Goal: Information Seeking & Learning: Learn about a topic

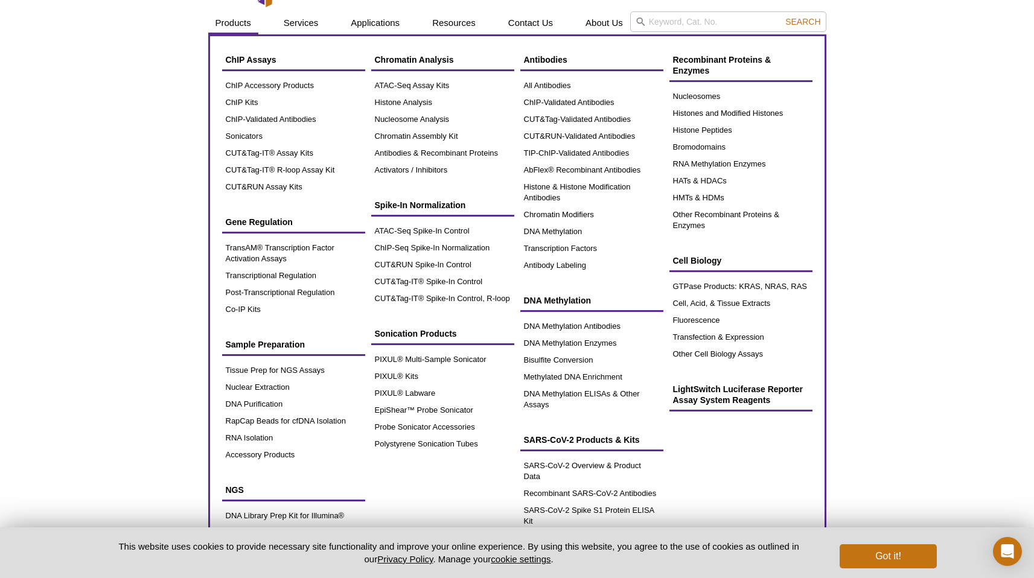
scroll to position [19, 0]
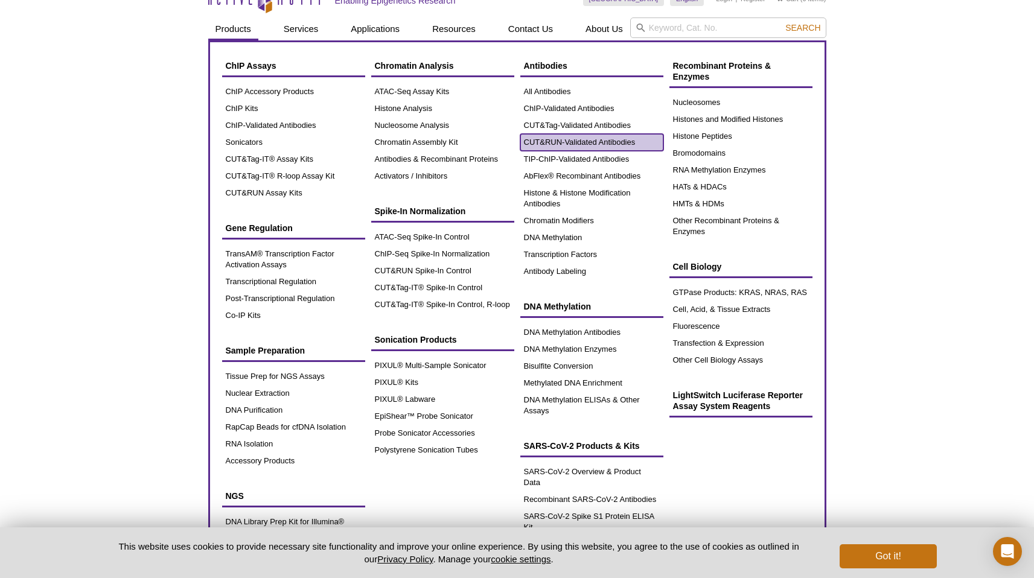
click at [576, 139] on link "CUT&RUN-Validated Antibodies" at bounding box center [591, 142] width 143 height 17
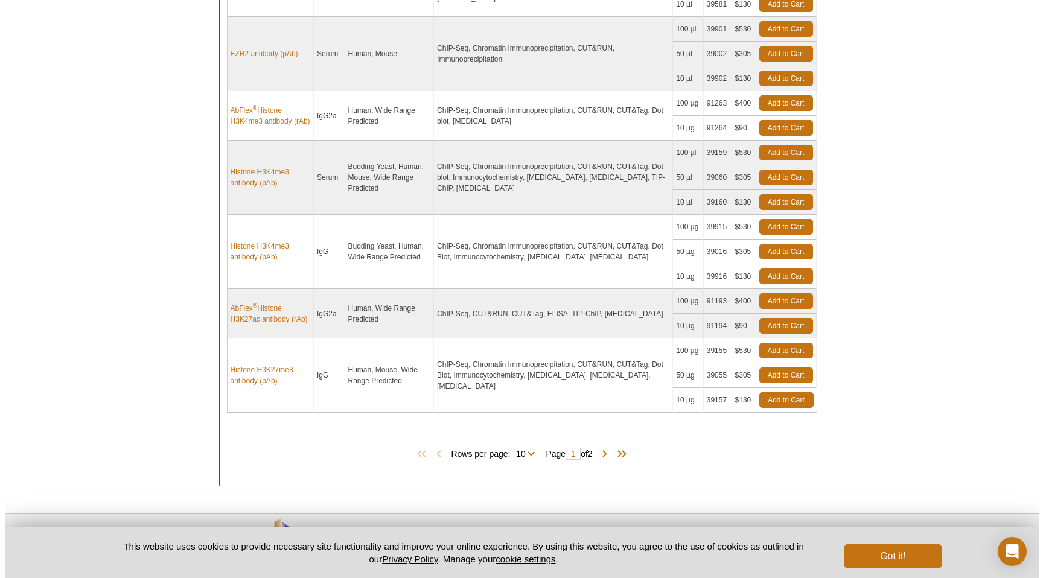
scroll to position [767, 0]
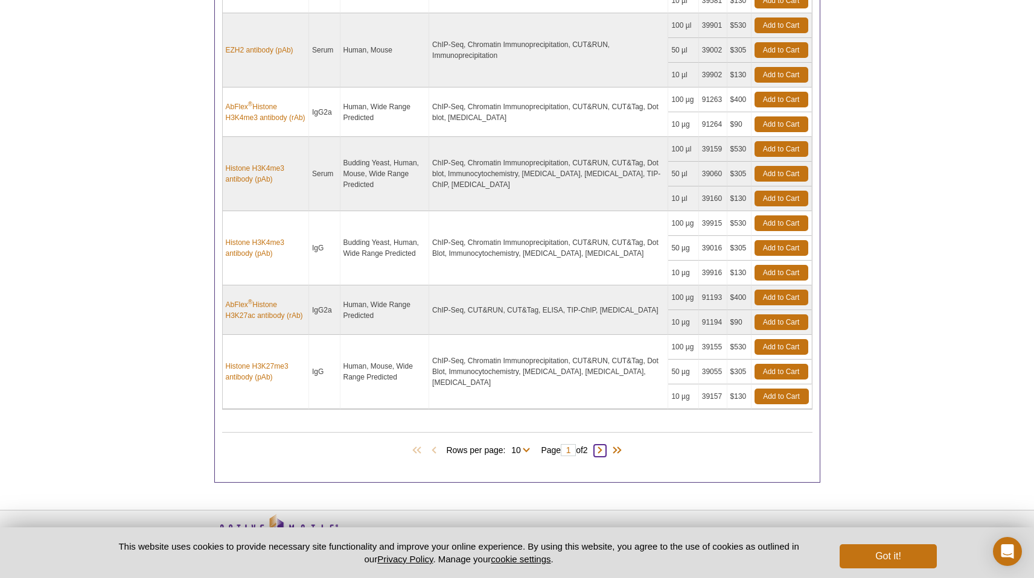
click at [604, 453] on span at bounding box center [600, 451] width 12 height 12
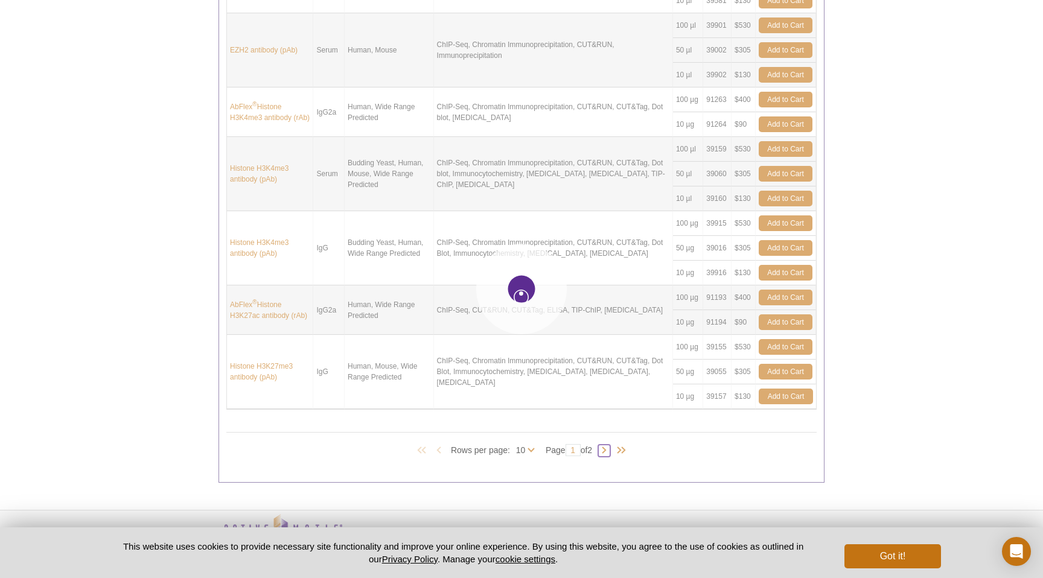
type input "2"
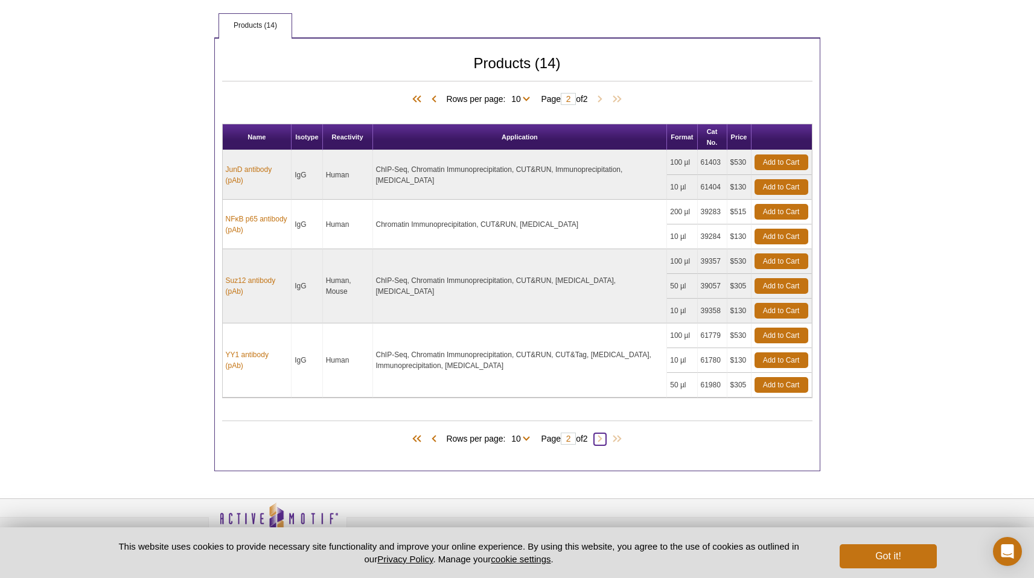
scroll to position [457, 0]
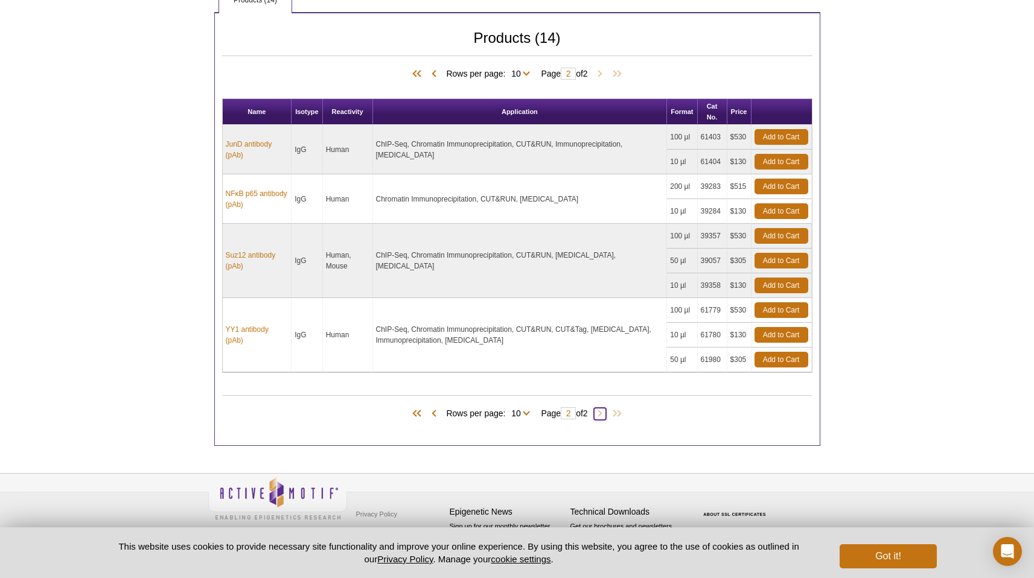
click at [605, 412] on span at bounding box center [600, 414] width 12 height 12
click at [602, 413] on span at bounding box center [600, 414] width 12 height 12
click at [523, 413] on select "10 All" at bounding box center [515, 415] width 21 height 11
select select "14"
click at [508, 410] on select "10 All" at bounding box center [515, 415] width 21 height 11
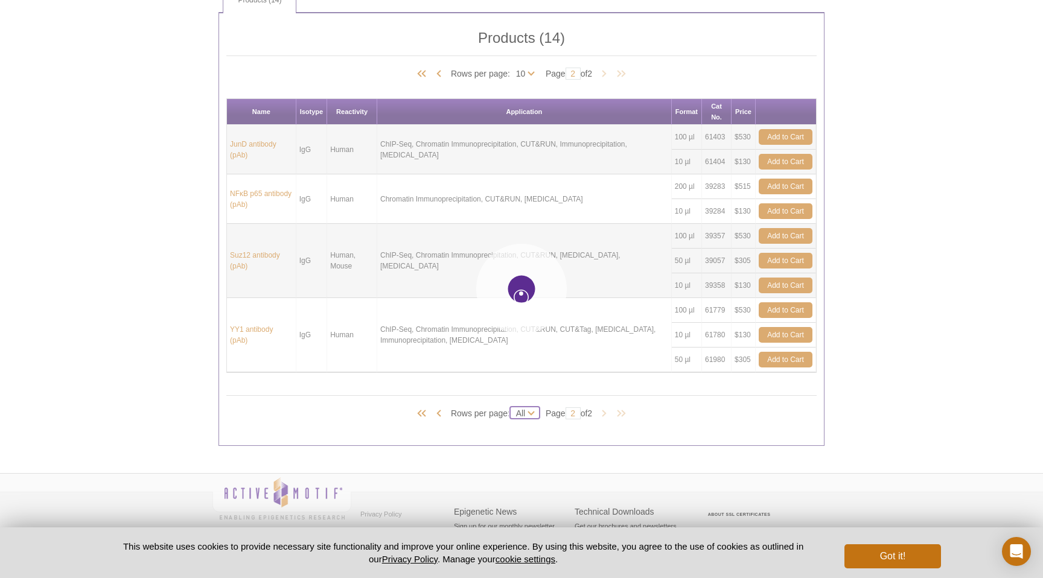
select select "14"
type input "1"
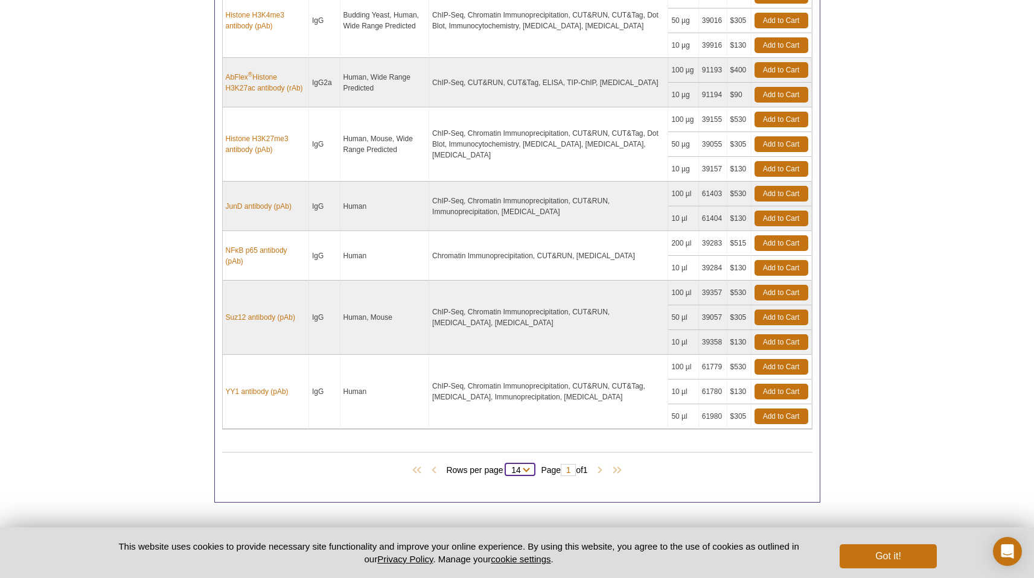
scroll to position [994, 0]
click at [524, 469] on span "Rows per page: 10 All 14" at bounding box center [490, 470] width 89 height 12
click at [525, 468] on span "Rows per page: 10 All 14" at bounding box center [490, 470] width 89 height 12
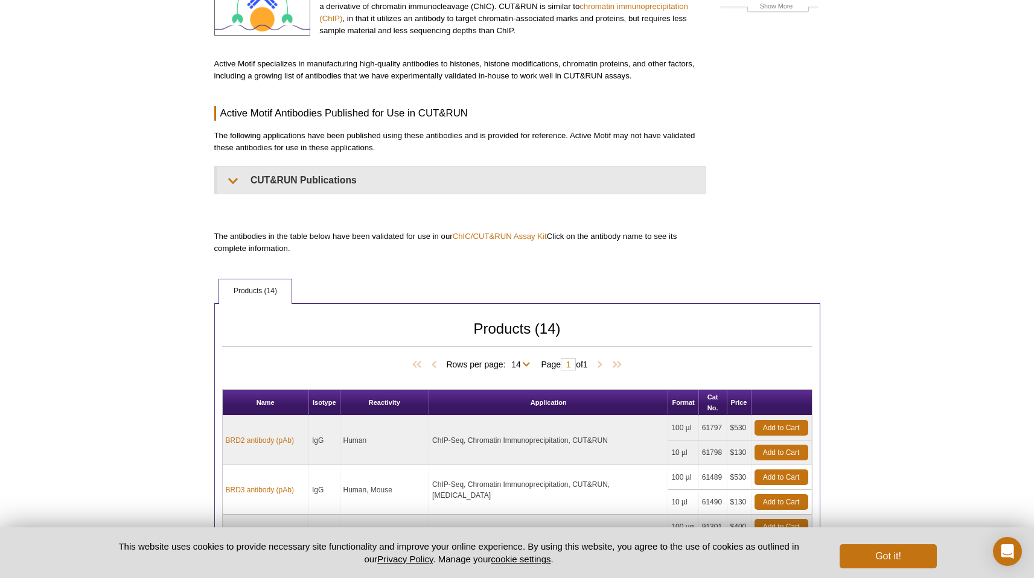
scroll to position [0, 0]
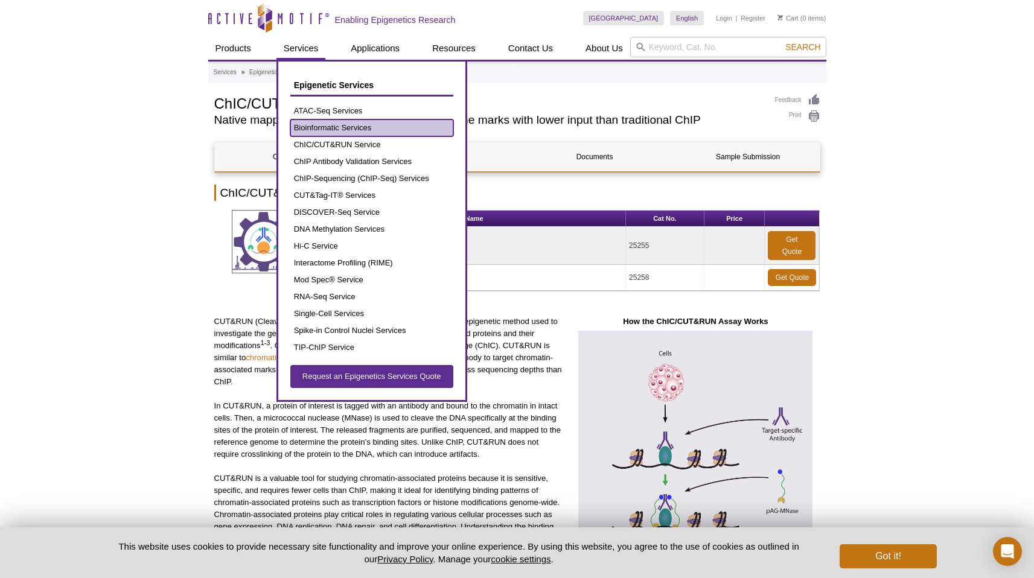
click at [346, 125] on link "Bioinformatic Services" at bounding box center [371, 128] width 163 height 17
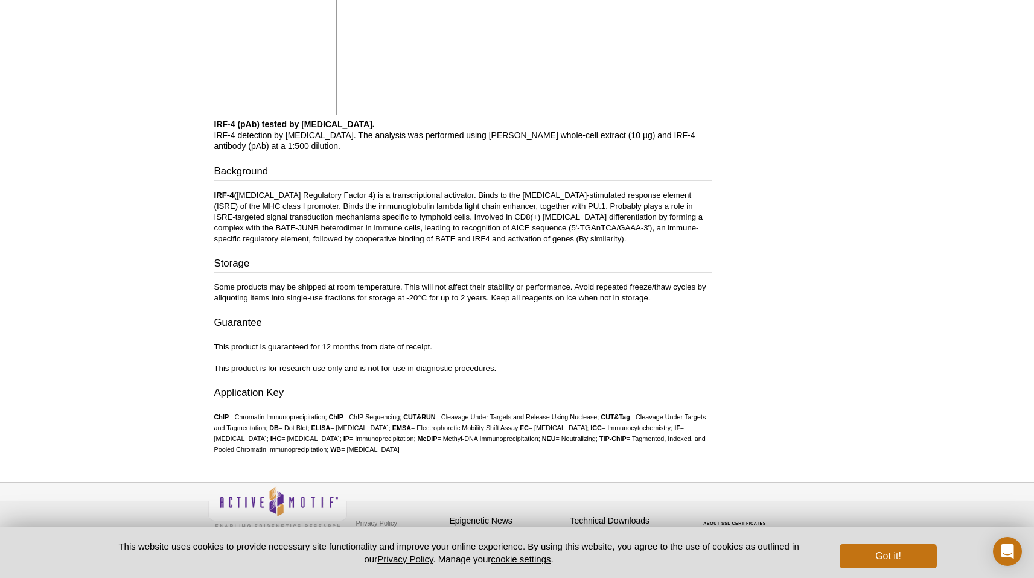
scroll to position [1543, 0]
